Goal: Information Seeking & Learning: Learn about a topic

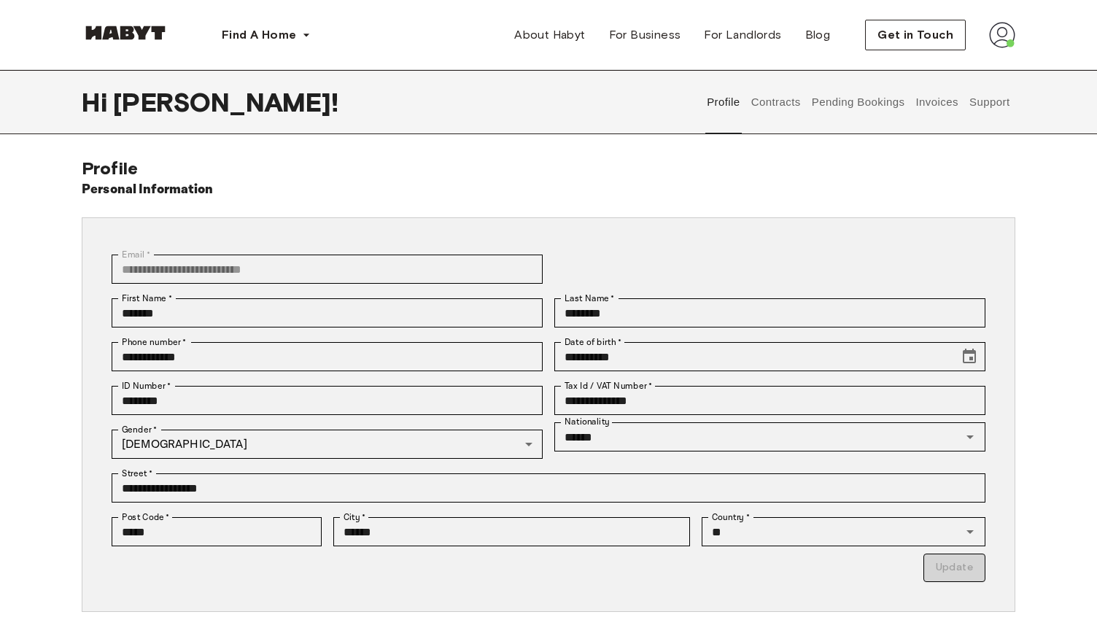
click at [836, 105] on button "Pending Bookings" at bounding box center [858, 102] width 97 height 64
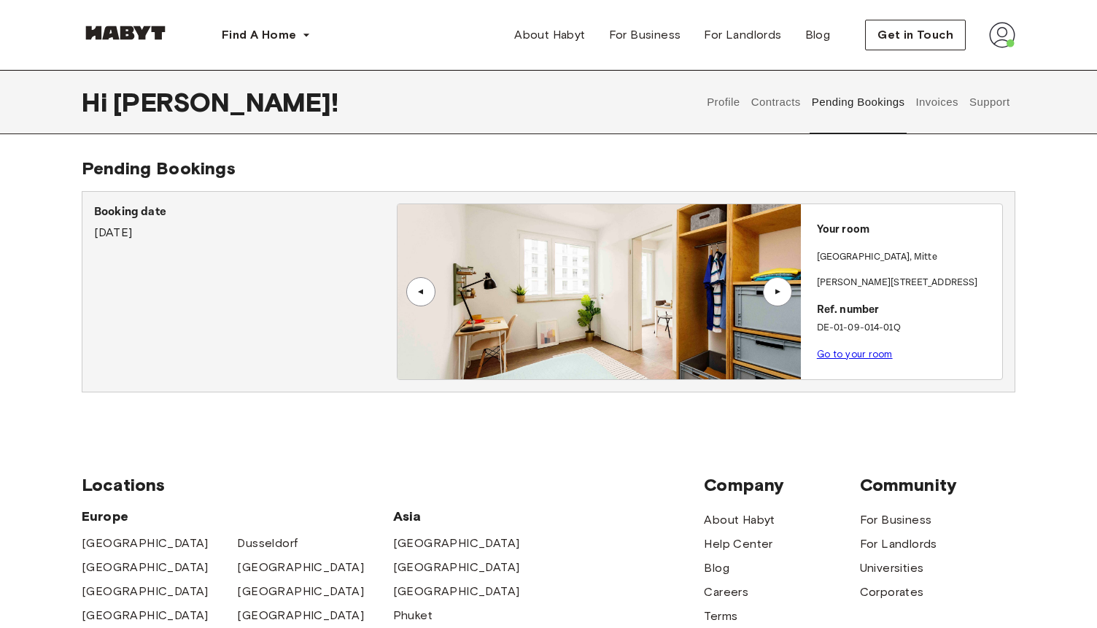
click at [783, 301] on div "▲" at bounding box center [777, 291] width 29 height 29
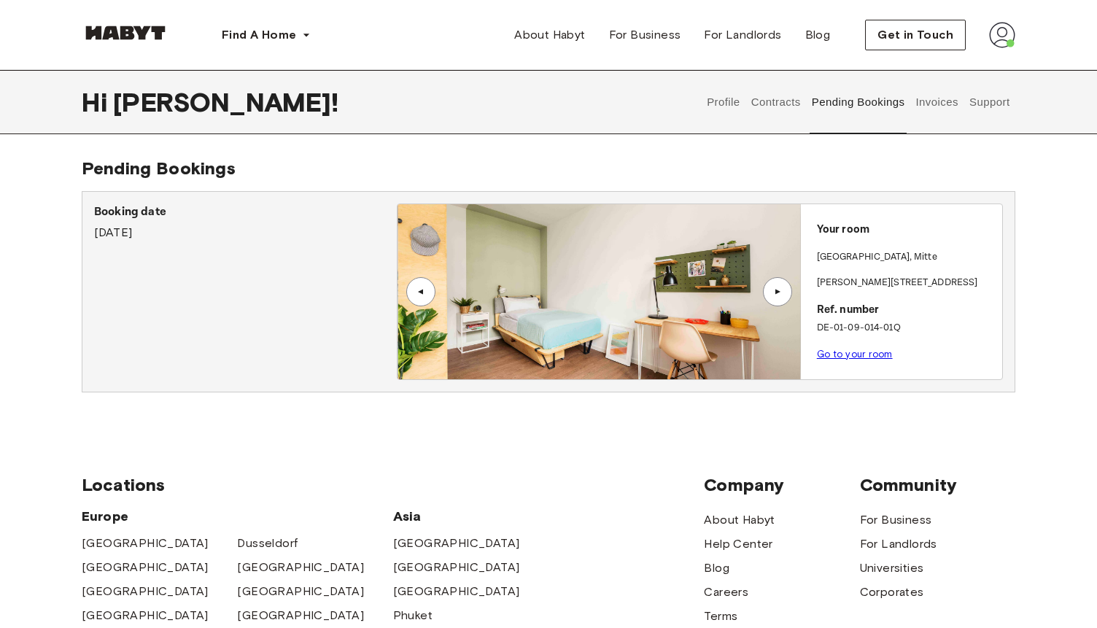
click at [784, 301] on div "▲" at bounding box center [777, 291] width 29 height 29
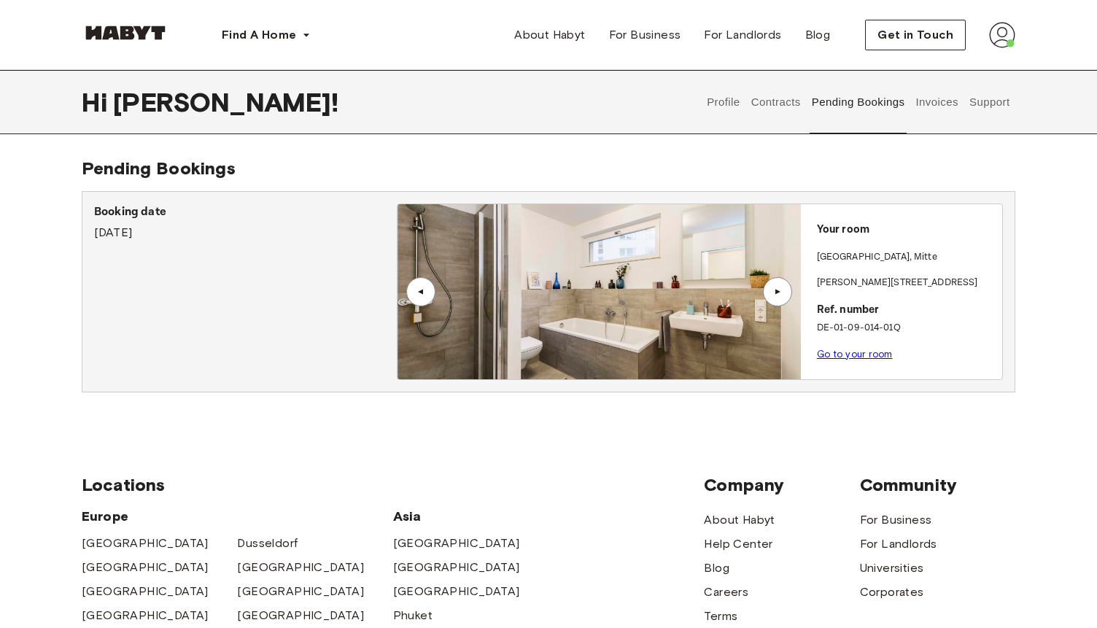
click at [773, 105] on button "Contracts" at bounding box center [775, 102] width 53 height 64
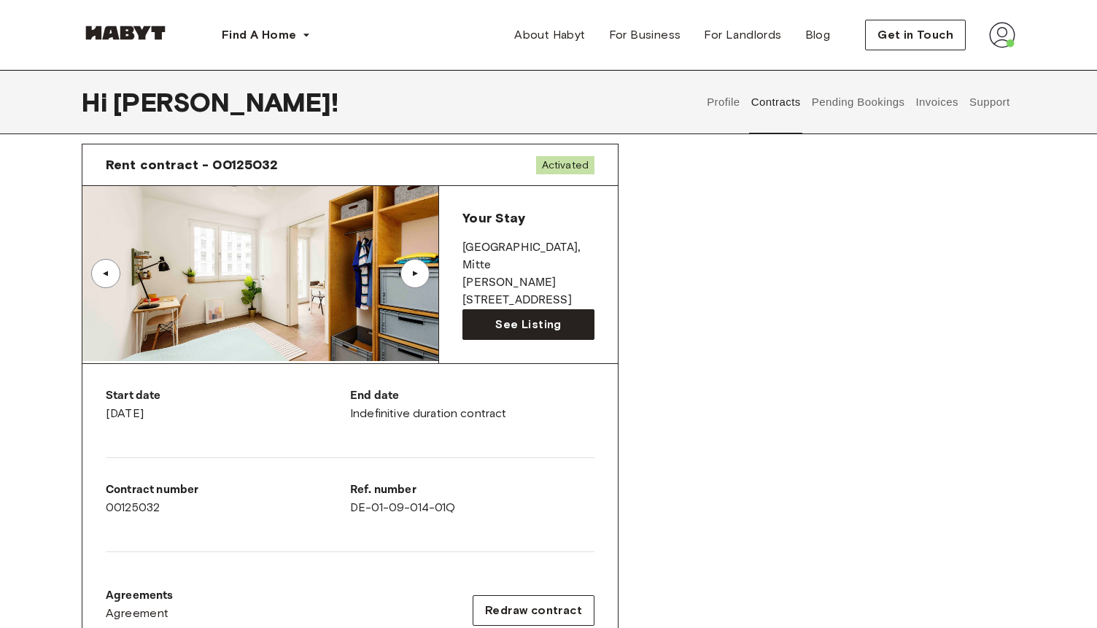
scroll to position [57, 0]
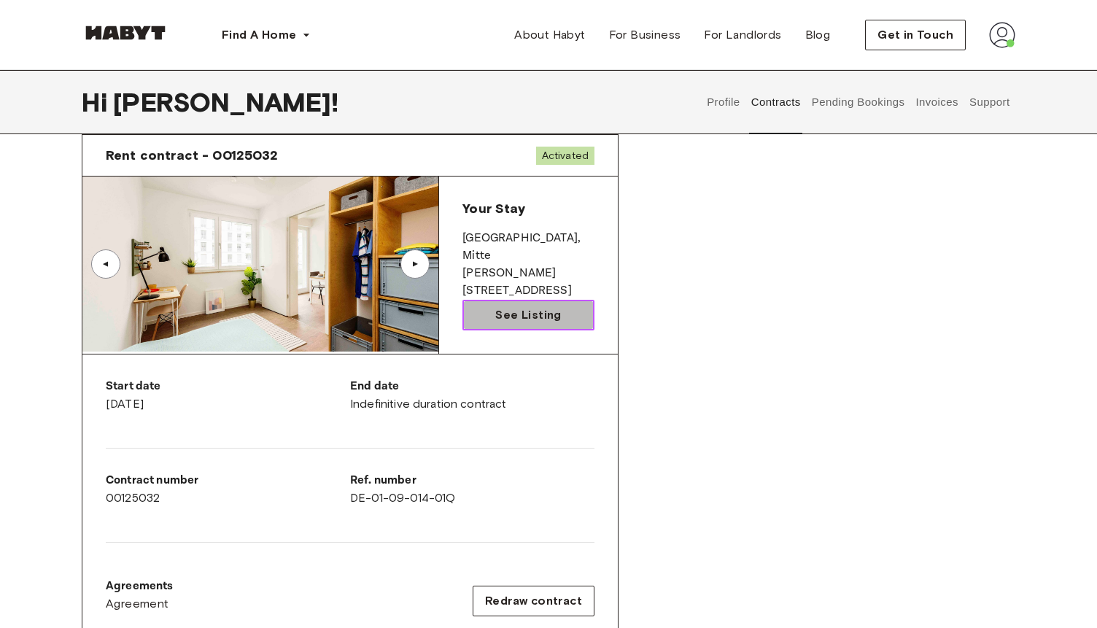
click at [539, 327] on link "See Listing" at bounding box center [529, 315] width 132 height 31
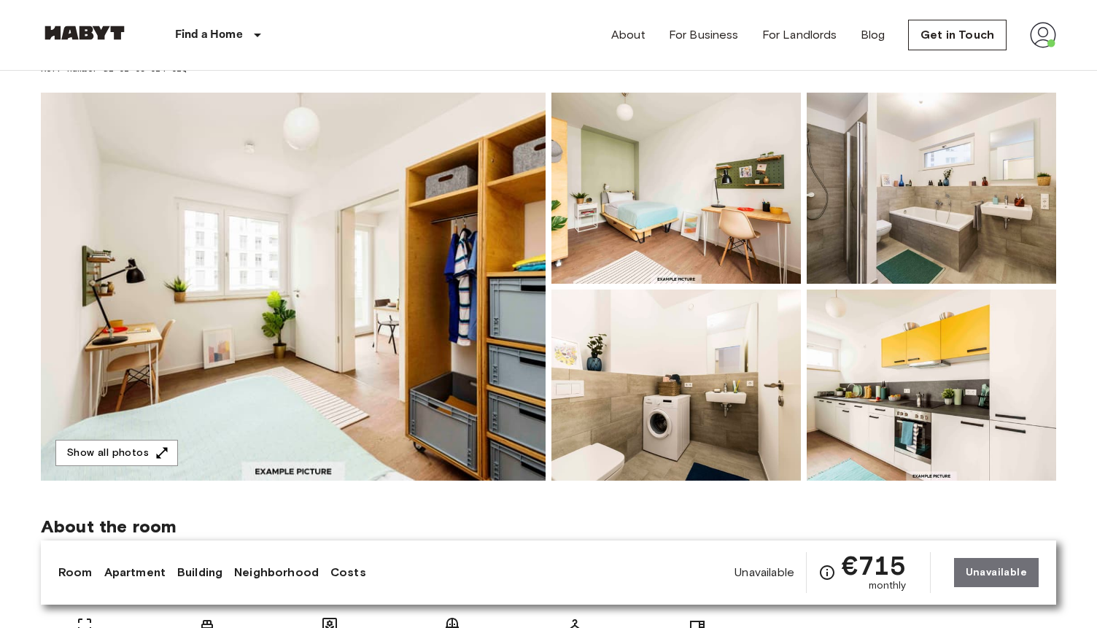
scroll to position [83, 0]
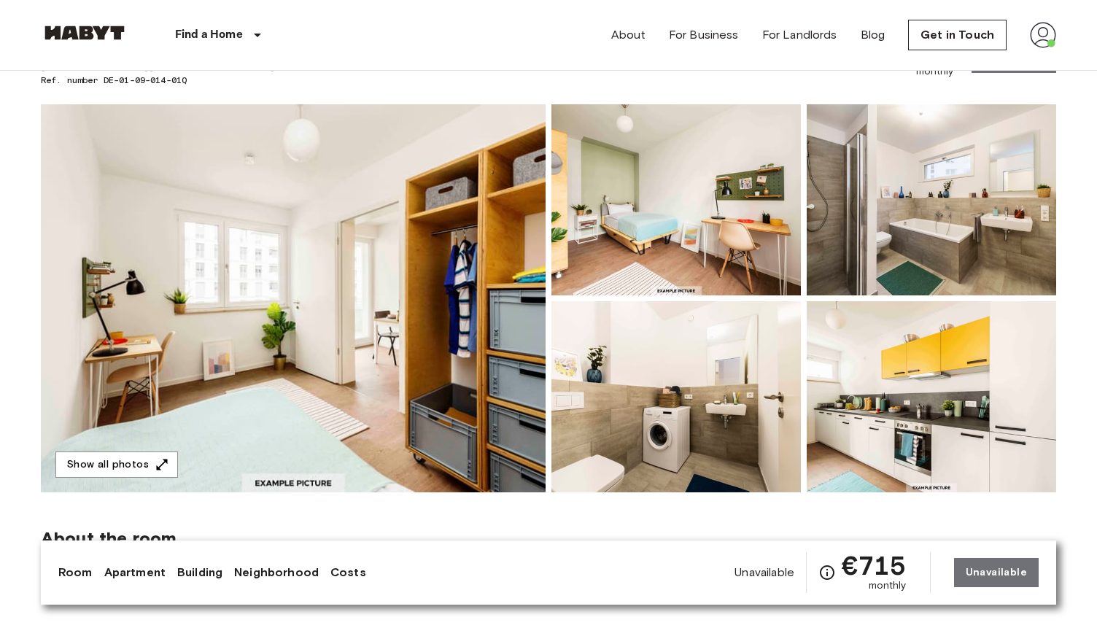
click at [197, 420] on img at bounding box center [293, 298] width 505 height 388
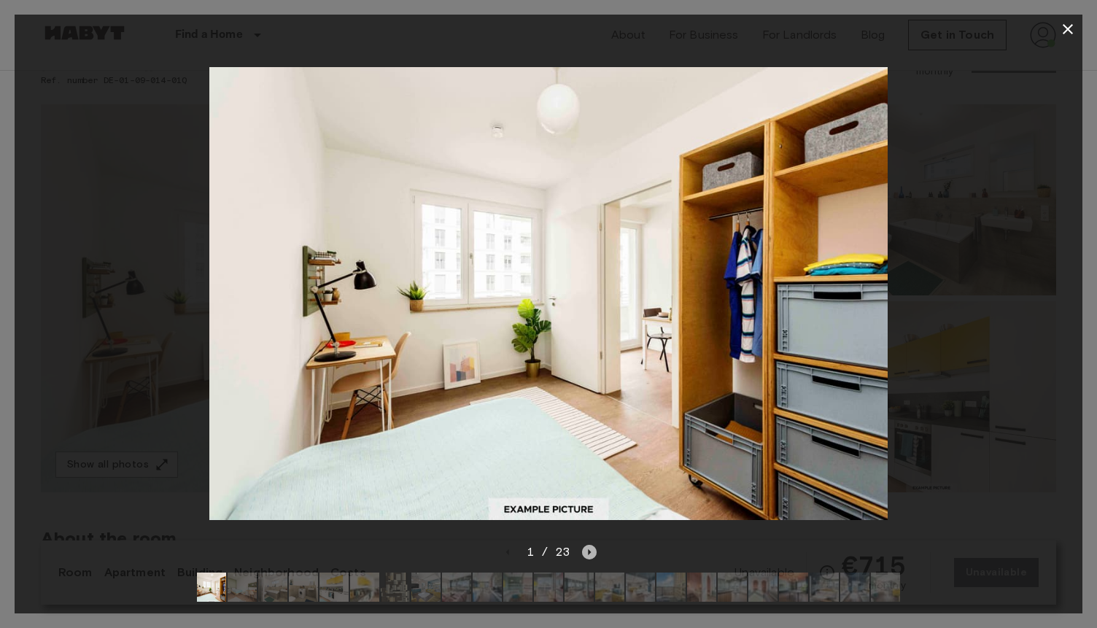
click at [584, 557] on icon "Next image" at bounding box center [589, 552] width 15 height 15
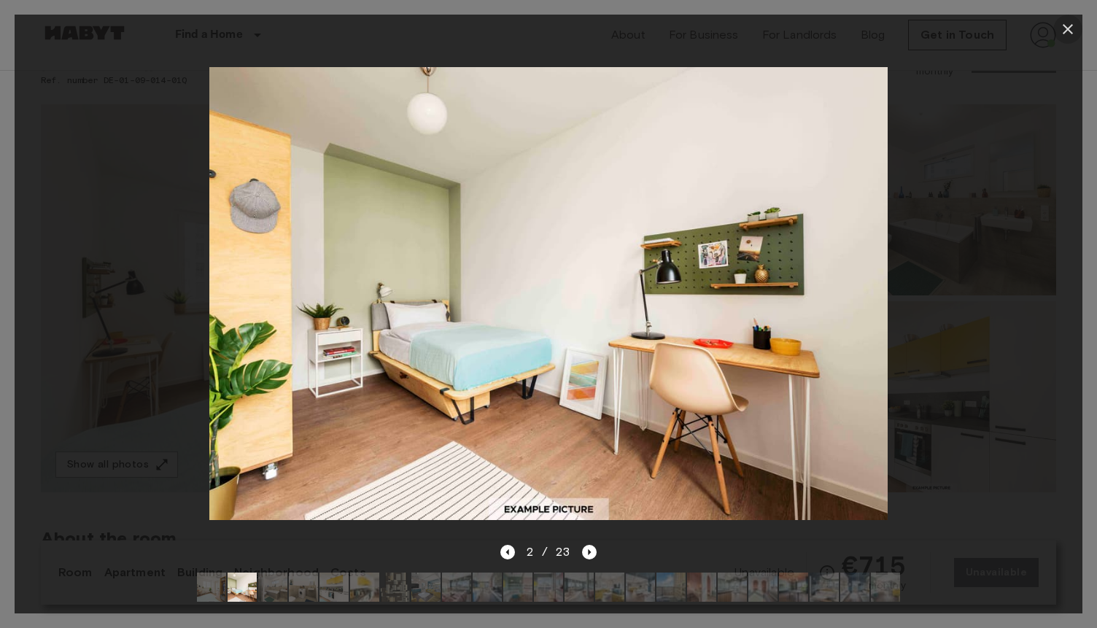
click at [1062, 31] on icon "button" at bounding box center [1069, 29] width 18 height 18
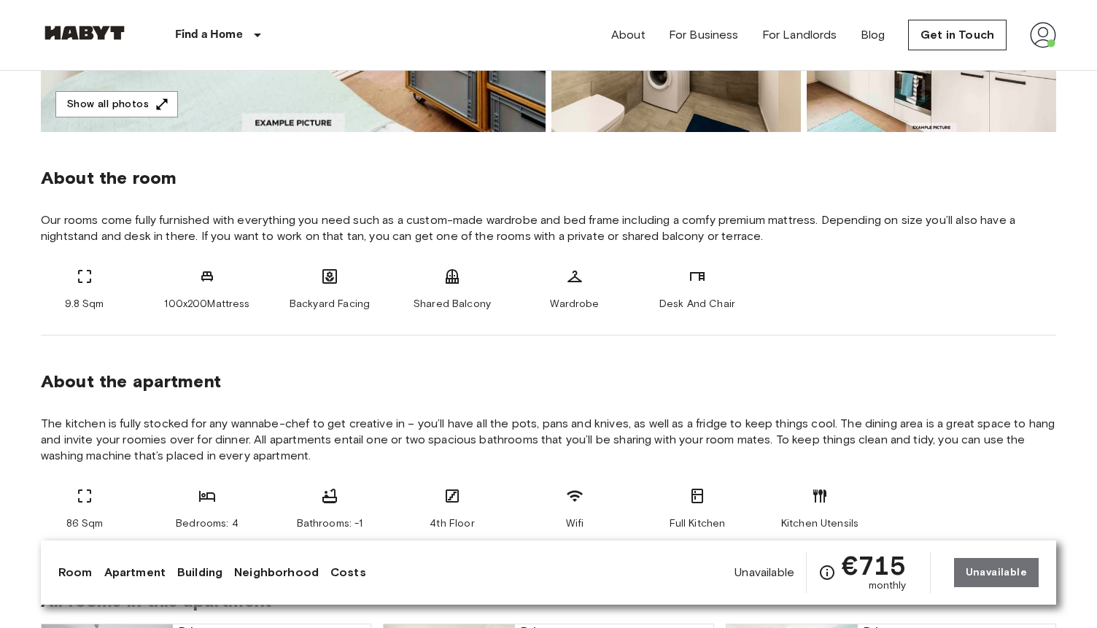
scroll to position [443, 0]
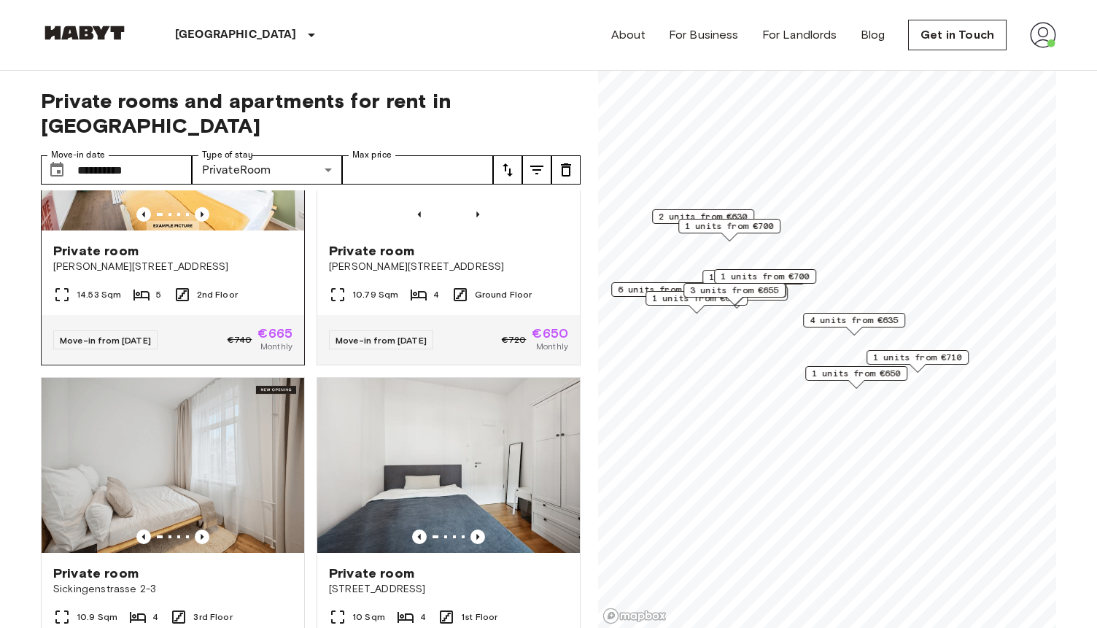
scroll to position [3668, 0]
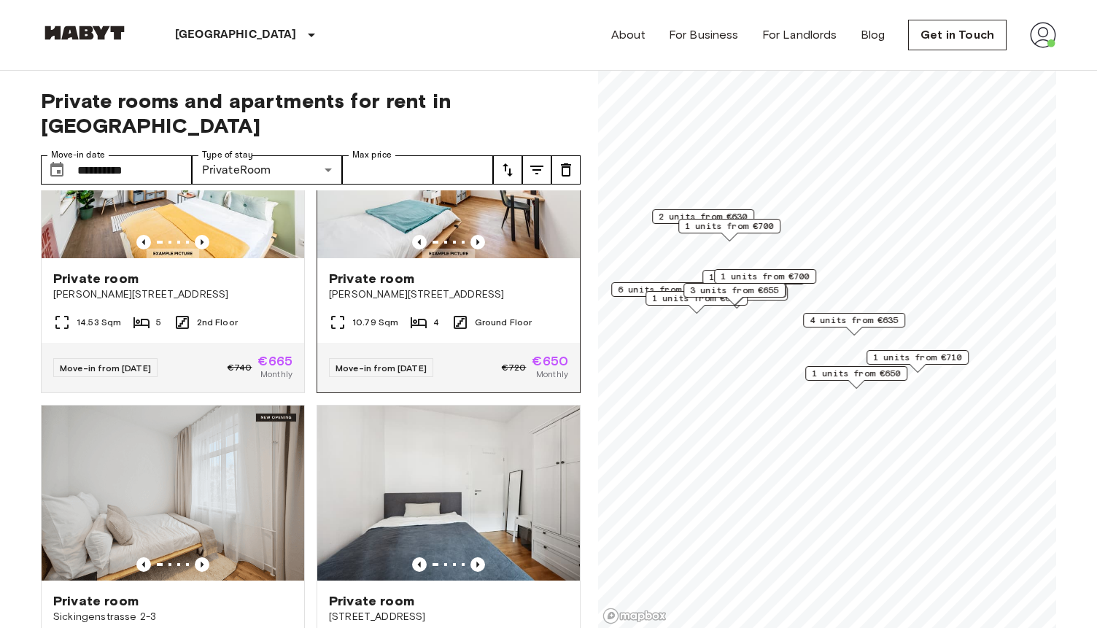
click at [447, 270] on div "Private room" at bounding box center [448, 279] width 239 height 18
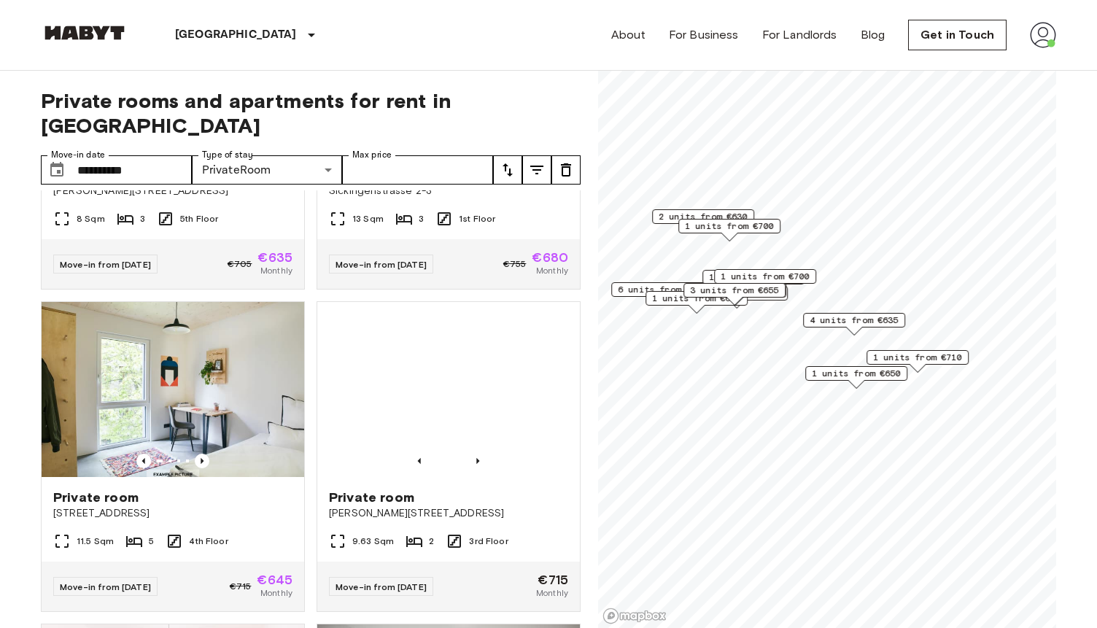
scroll to position [4415, 0]
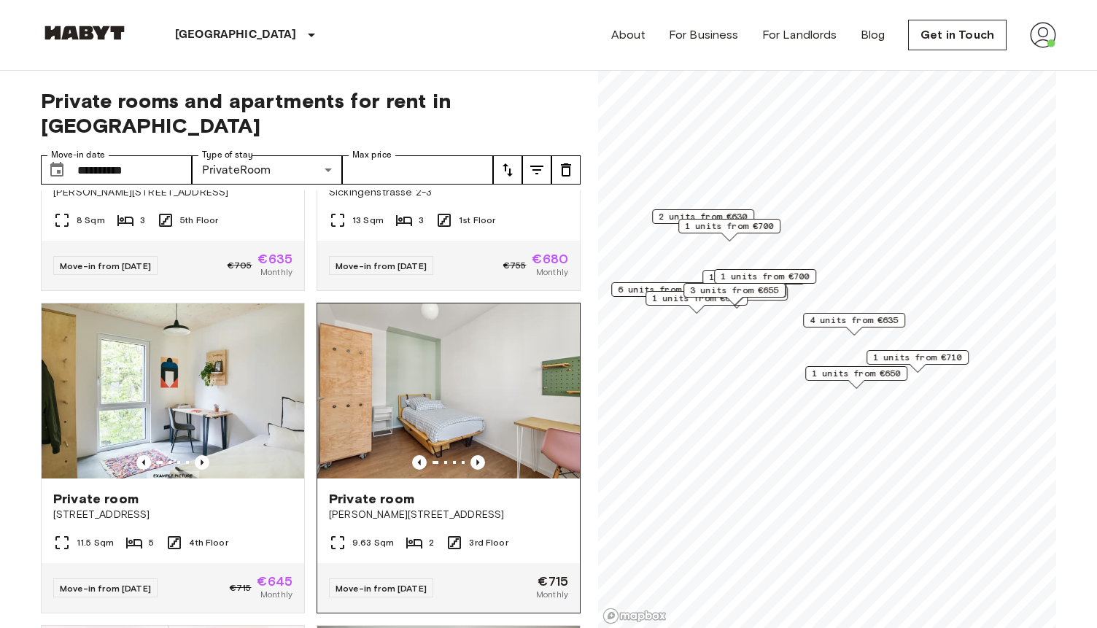
click at [448, 508] on span "[PERSON_NAME][STREET_ADDRESS]" at bounding box center [448, 515] width 239 height 15
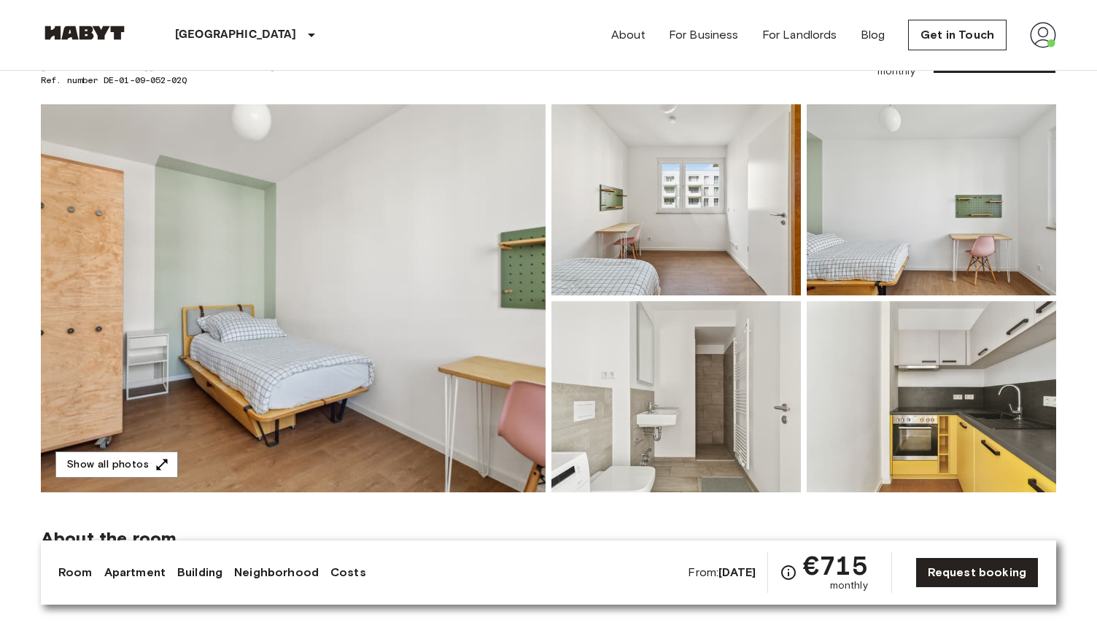
scroll to position [76, 0]
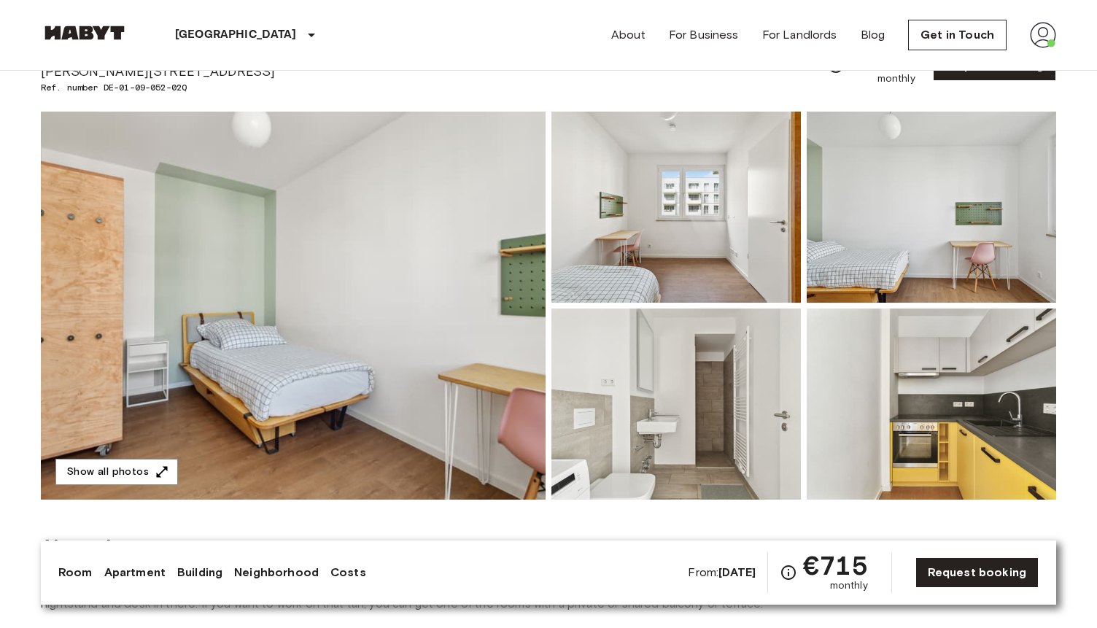
click at [774, 235] on img at bounding box center [677, 207] width 250 height 191
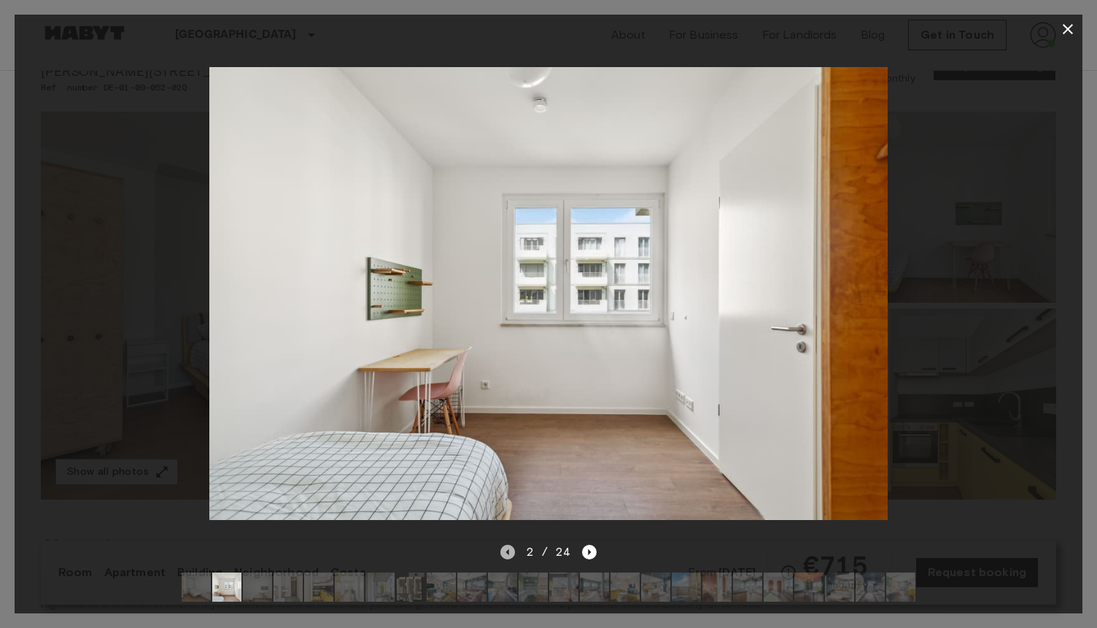
click at [515, 548] on icon "Previous image" at bounding box center [508, 552] width 15 height 15
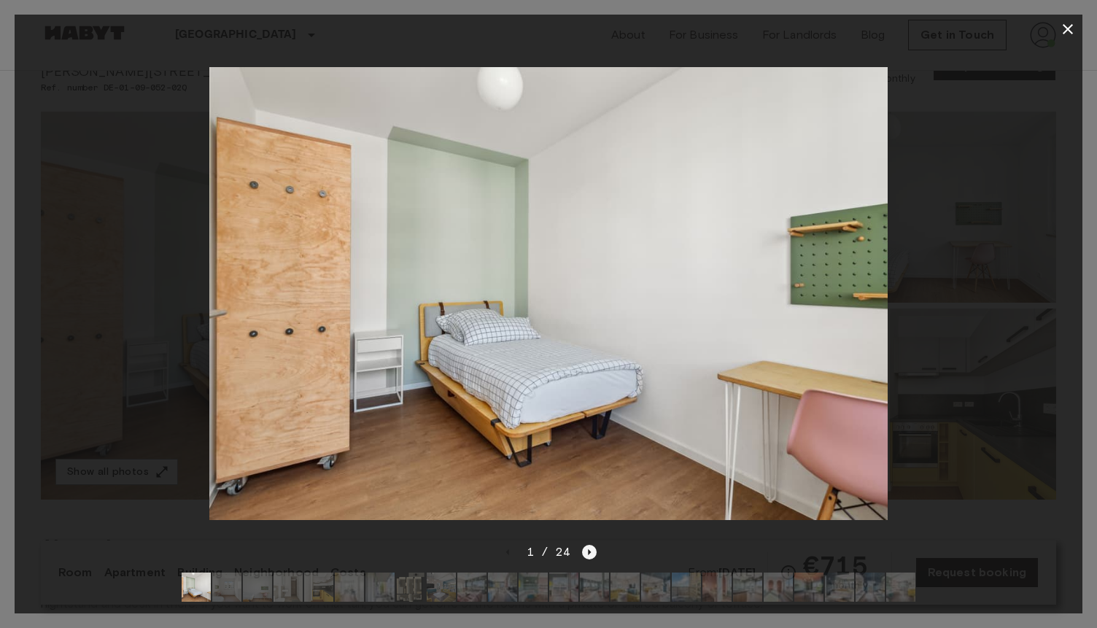
click at [593, 557] on icon "Next image" at bounding box center [589, 552] width 15 height 15
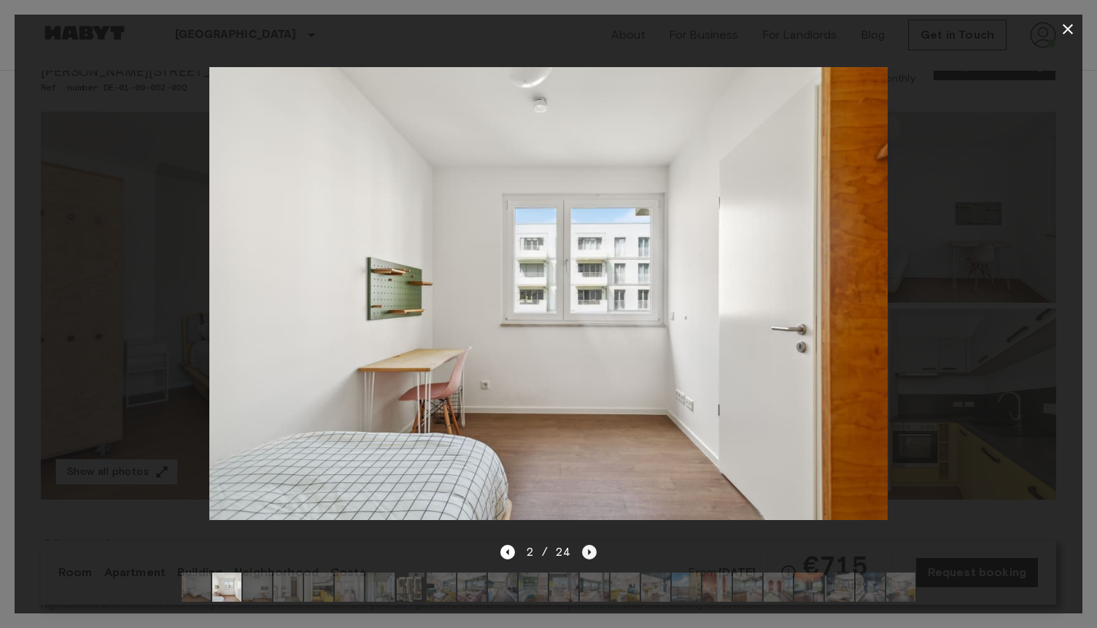
click at [593, 557] on icon "Next image" at bounding box center [589, 552] width 15 height 15
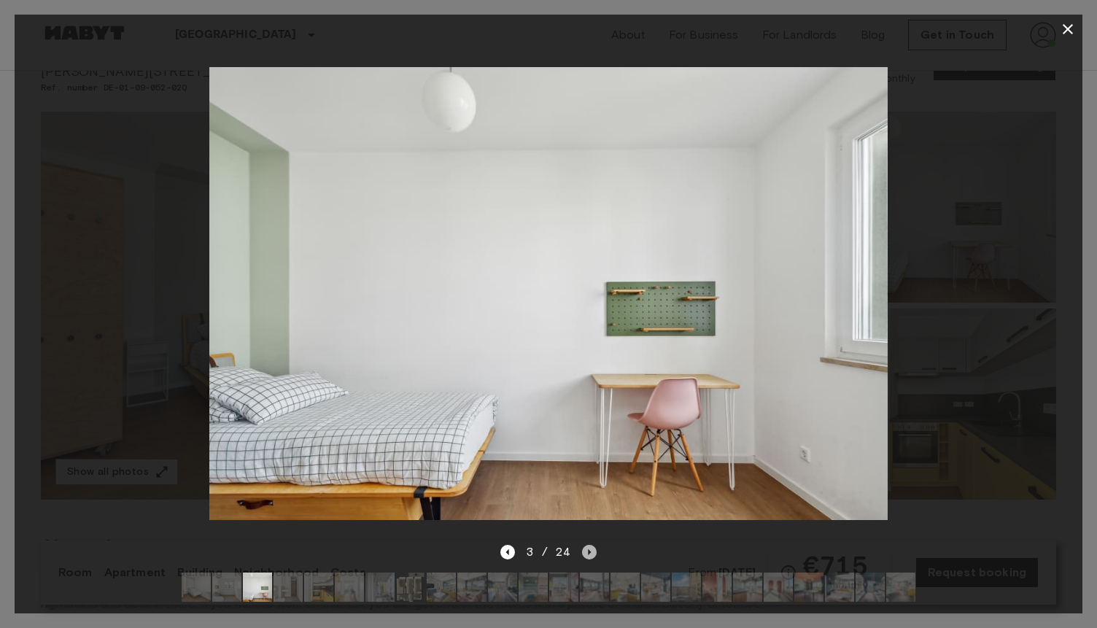
click at [594, 557] on icon "Next image" at bounding box center [589, 552] width 15 height 15
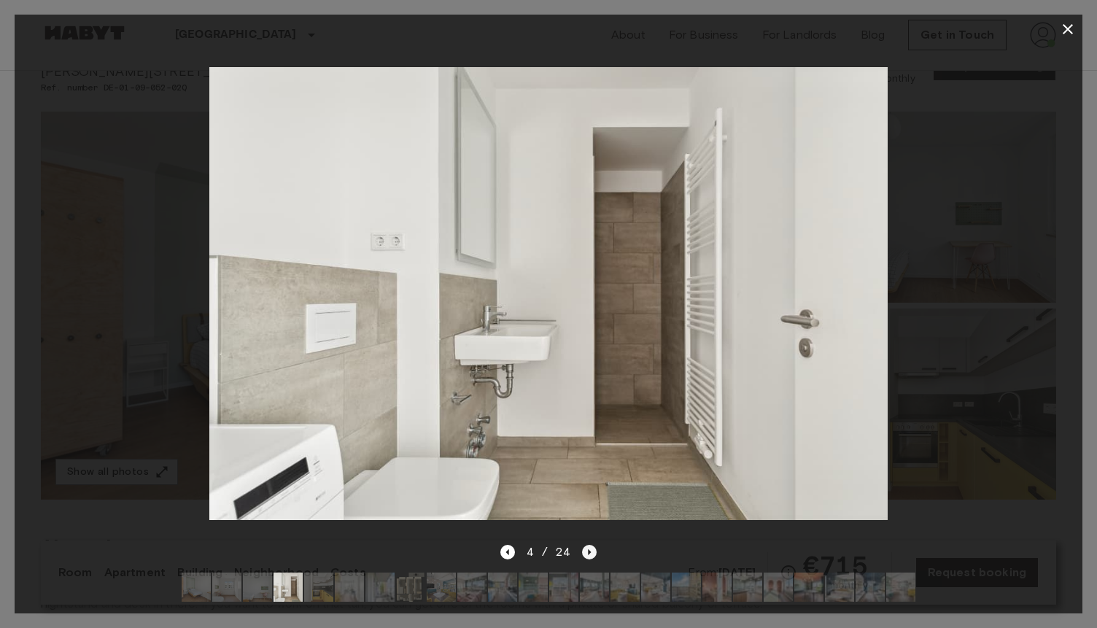
click at [594, 557] on icon "Next image" at bounding box center [589, 552] width 15 height 15
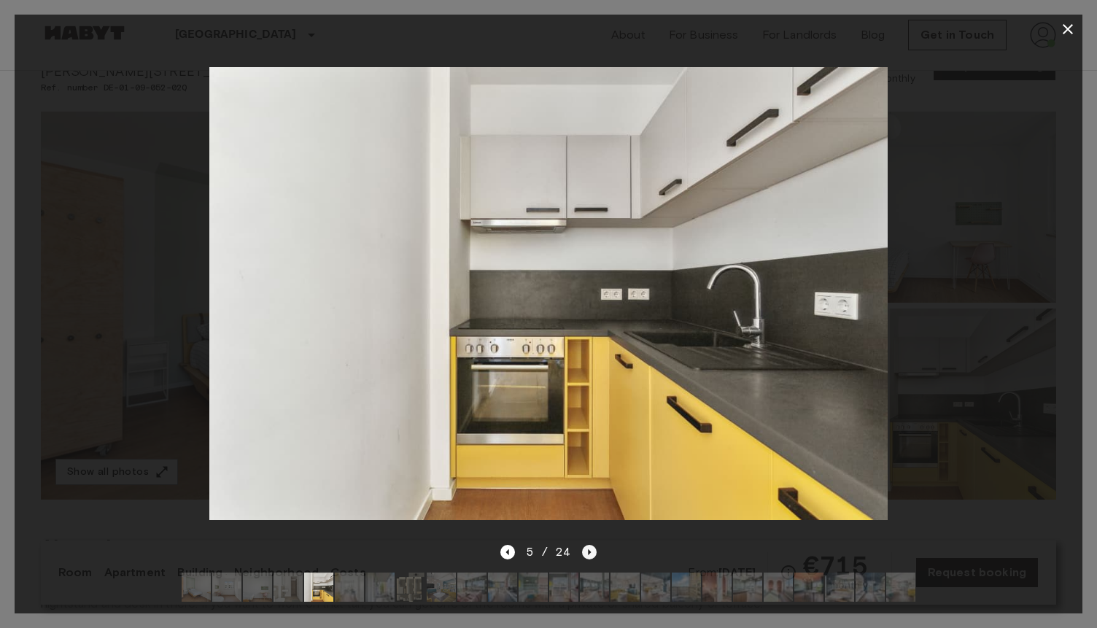
click at [594, 557] on icon "Next image" at bounding box center [589, 552] width 15 height 15
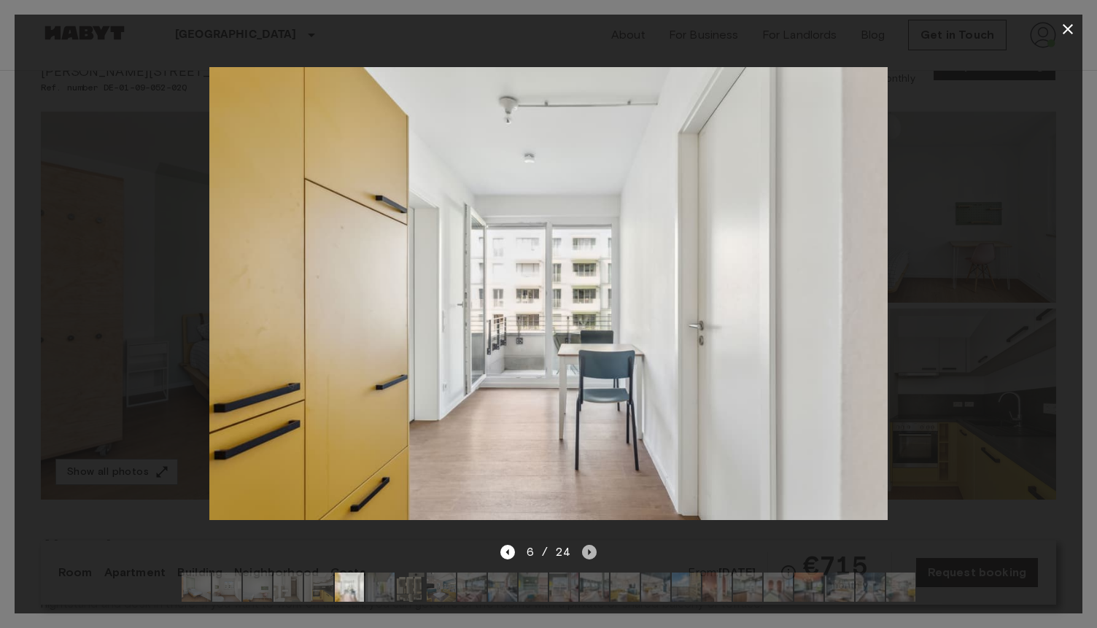
click at [590, 558] on icon "Next image" at bounding box center [589, 552] width 15 height 15
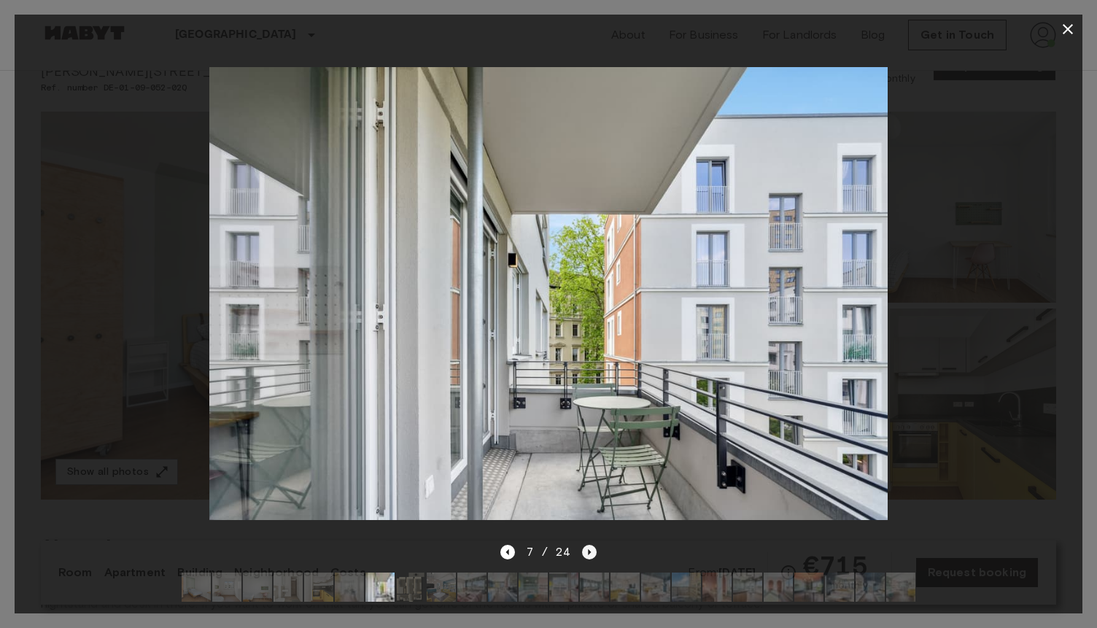
click at [590, 558] on icon "Next image" at bounding box center [589, 552] width 15 height 15
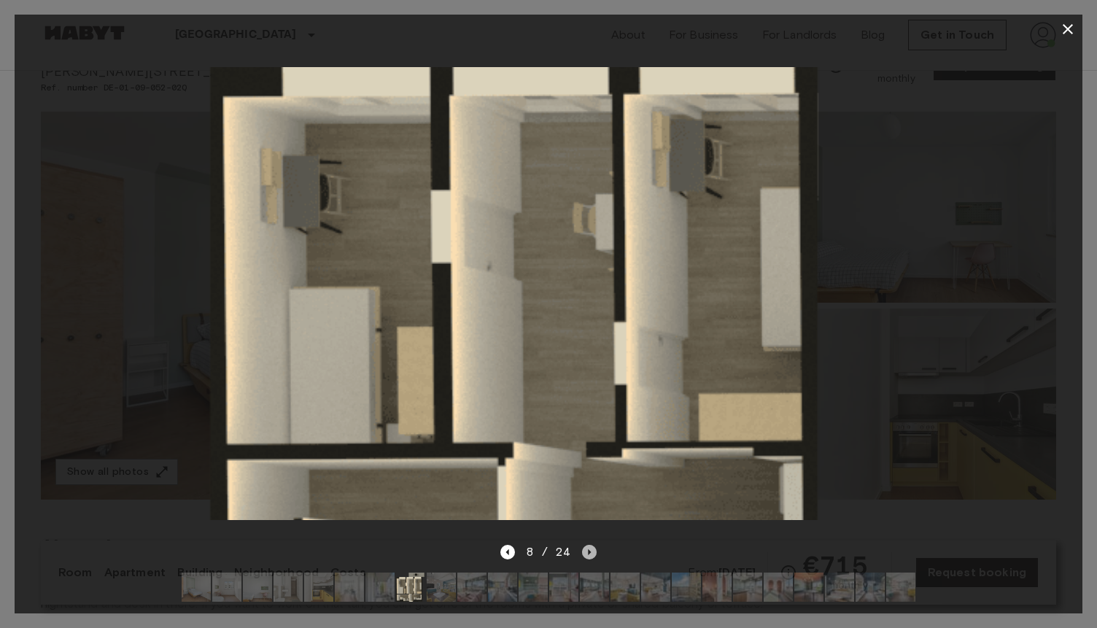
click at [591, 558] on icon "Next image" at bounding box center [589, 552] width 15 height 15
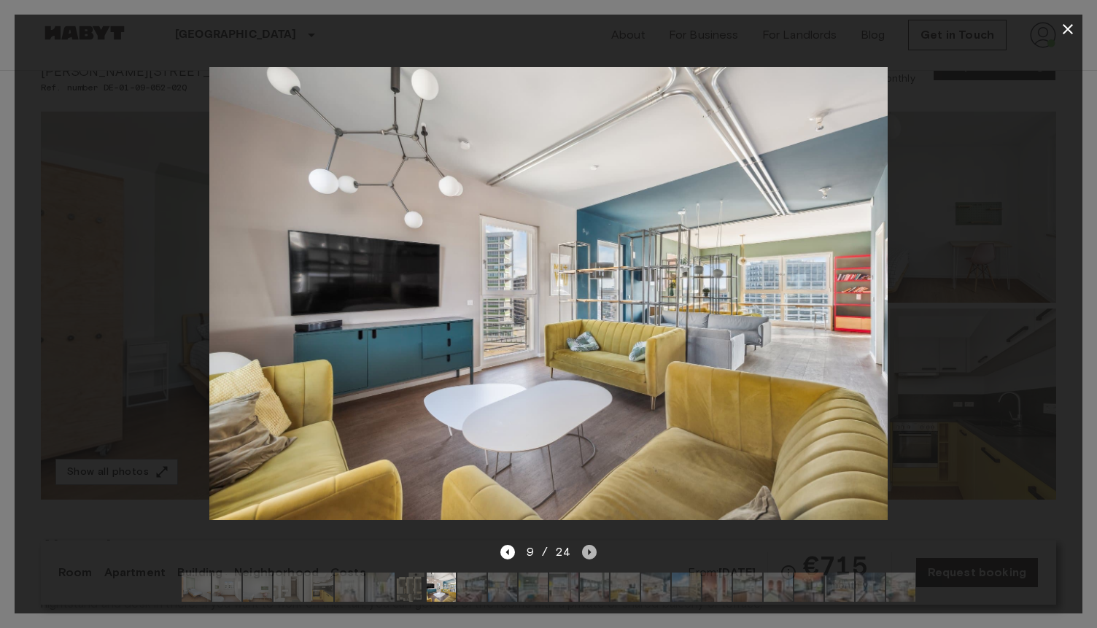
click at [592, 558] on icon "Next image" at bounding box center [589, 552] width 15 height 15
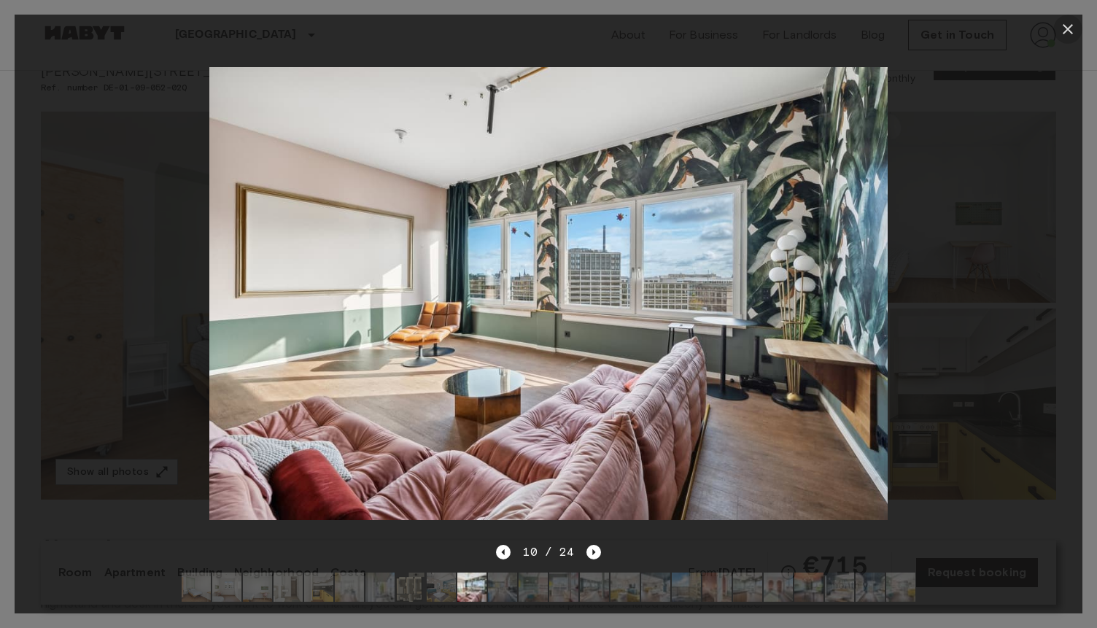
click at [1066, 24] on icon "button" at bounding box center [1069, 29] width 18 height 18
